Goal: Transaction & Acquisition: Purchase product/service

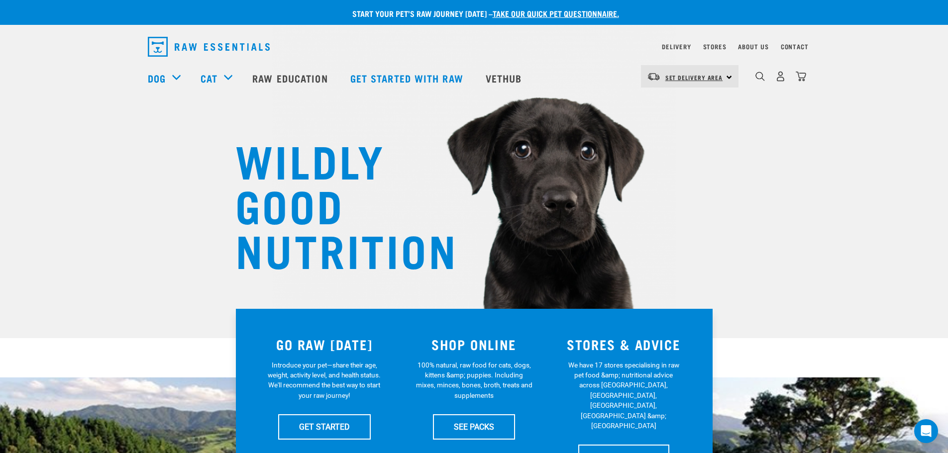
click at [701, 79] on span "Set Delivery Area" at bounding box center [695, 77] width 58 height 3
click at [684, 120] on link "[GEOGRAPHIC_DATA]" at bounding box center [689, 126] width 96 height 22
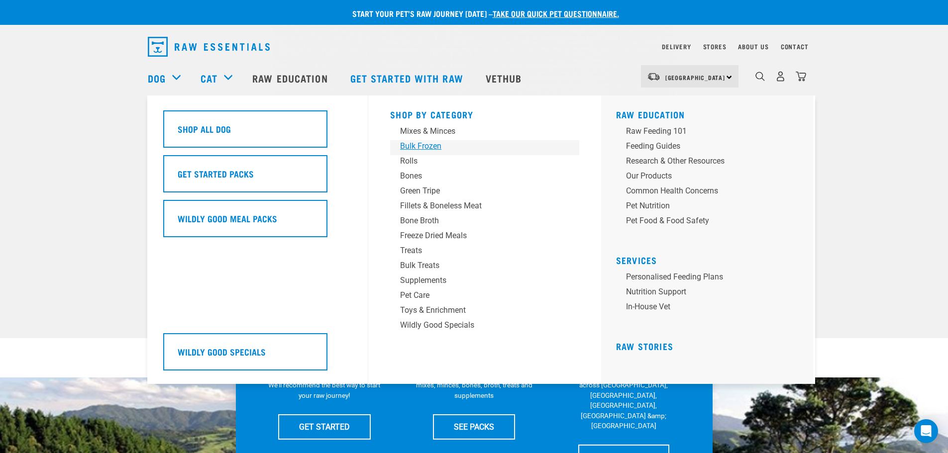
click at [418, 144] on div "Bulk Frozen" at bounding box center [477, 146] width 155 height 12
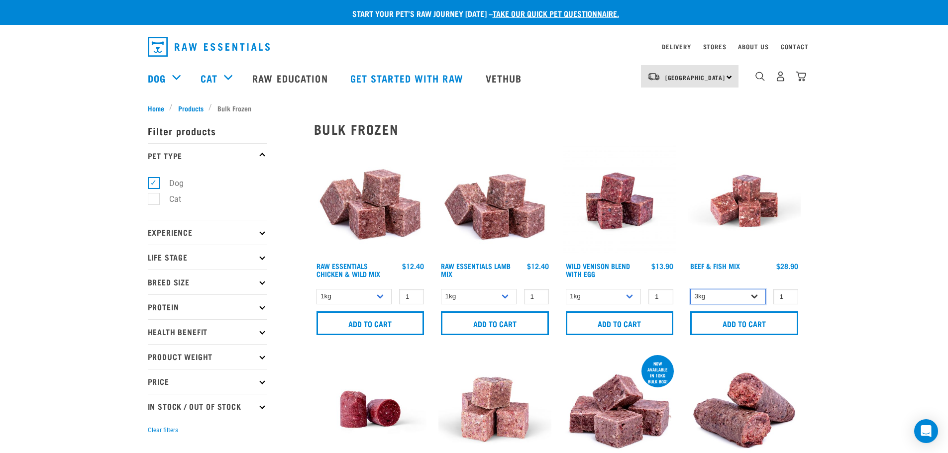
click at [717, 298] on select "3kg Bulk (10kg)" at bounding box center [728, 296] width 76 height 15
select select "435759"
click at [690, 289] on select "3kg Bulk (10kg)" at bounding box center [728, 296] width 76 height 15
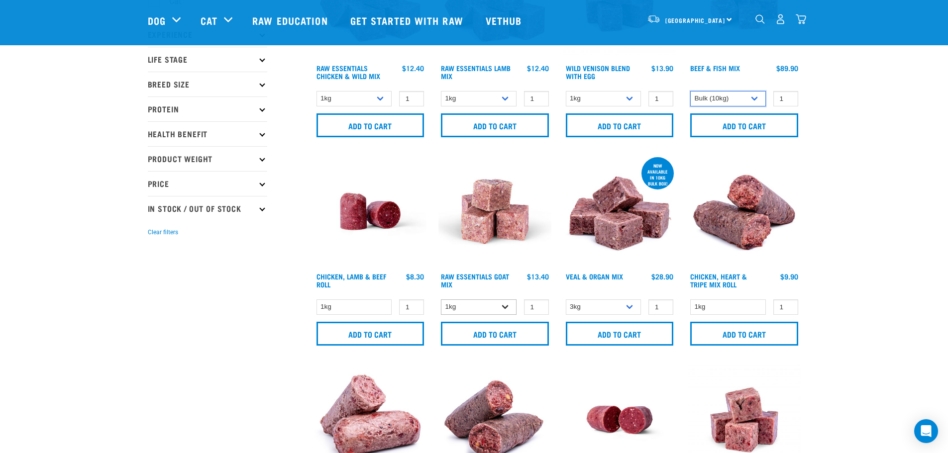
scroll to position [149, 0]
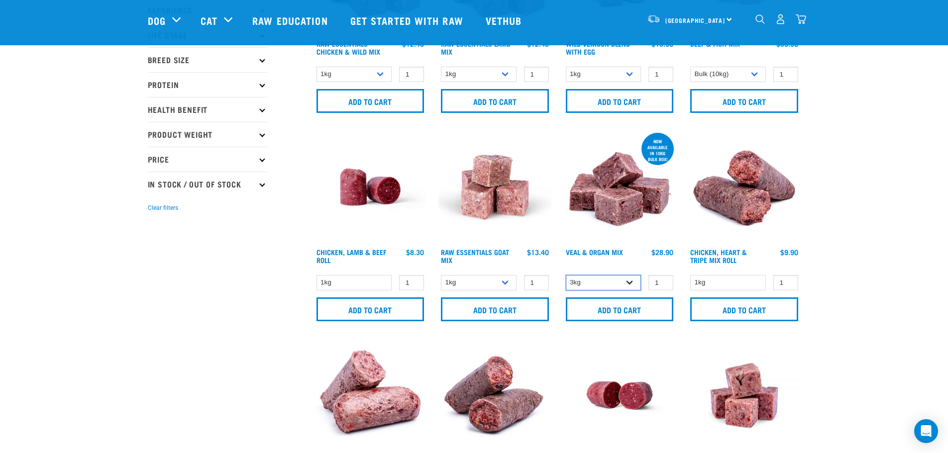
click at [599, 284] on select "3kg Bulk (10kg)" at bounding box center [604, 282] width 76 height 15
select select "951"
click at [566, 275] on select "3kg Bulk (10kg)" at bounding box center [604, 282] width 76 height 15
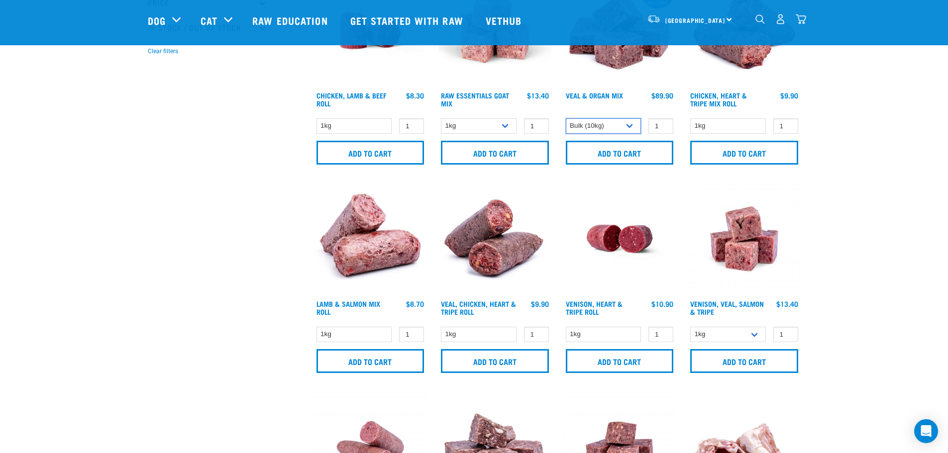
scroll to position [348, 0]
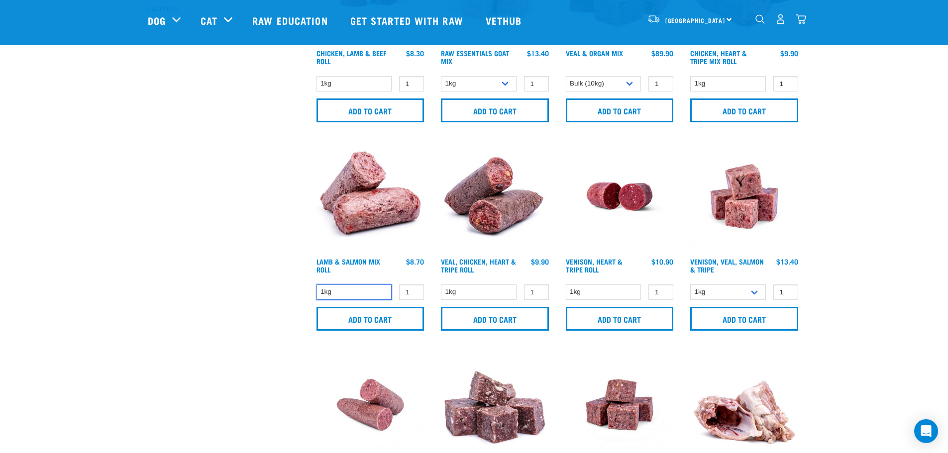
click at [362, 287] on select "1kg" at bounding box center [355, 292] width 76 height 15
click at [361, 291] on select "1kg" at bounding box center [355, 292] width 76 height 15
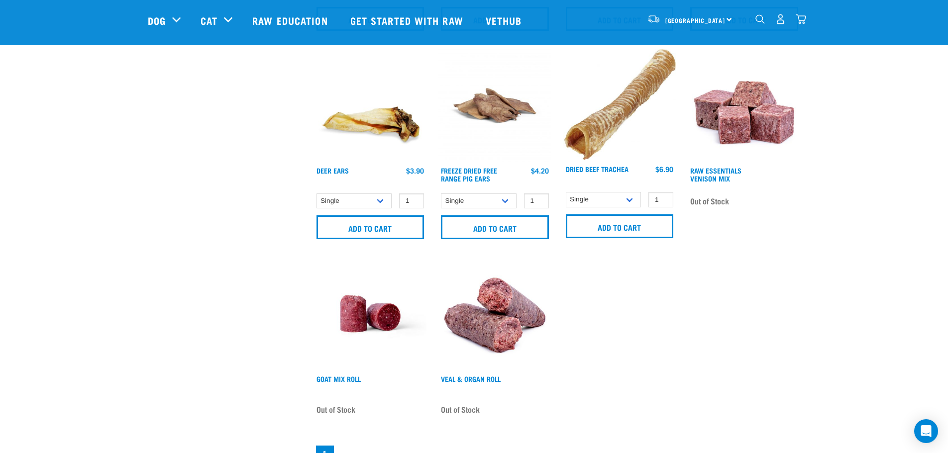
scroll to position [1294, 0]
